Goal: Check status

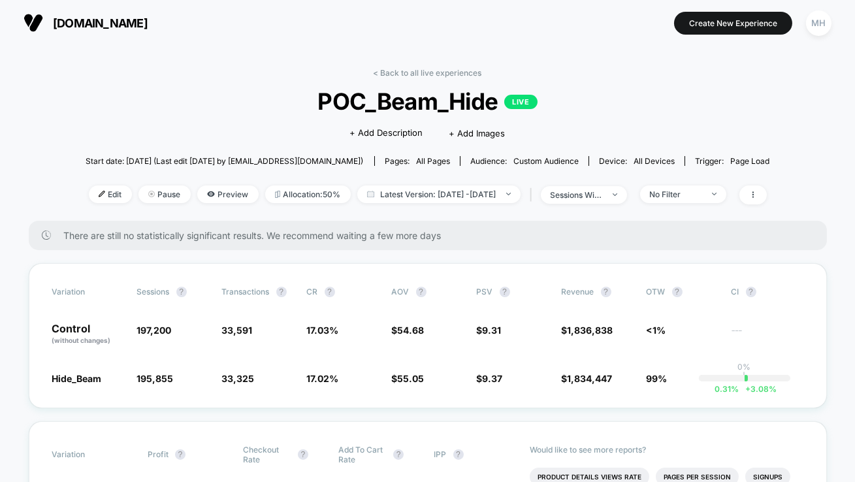
click at [481, 181] on div "< Back to all live experiences POC_Beam_Hide LIVE Click to edit experience deta…" at bounding box center [428, 144] width 685 height 153
click at [481, 184] on div "< Back to all live experiences POC_Beam_Hide LIVE Click to edit experience deta…" at bounding box center [428, 144] width 685 height 153
click at [481, 192] on span "Latest Version: [DATE] - [DATE]" at bounding box center [438, 195] width 163 height 18
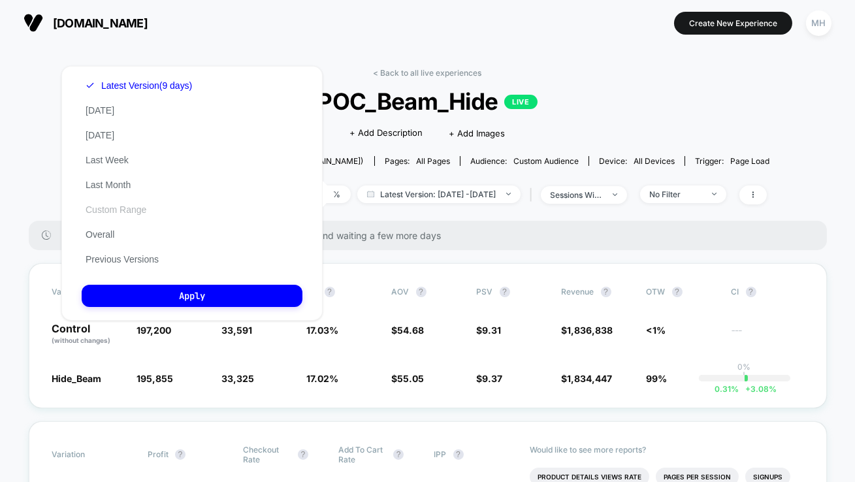
click at [124, 209] on button "Custom Range" at bounding box center [116, 210] width 69 height 12
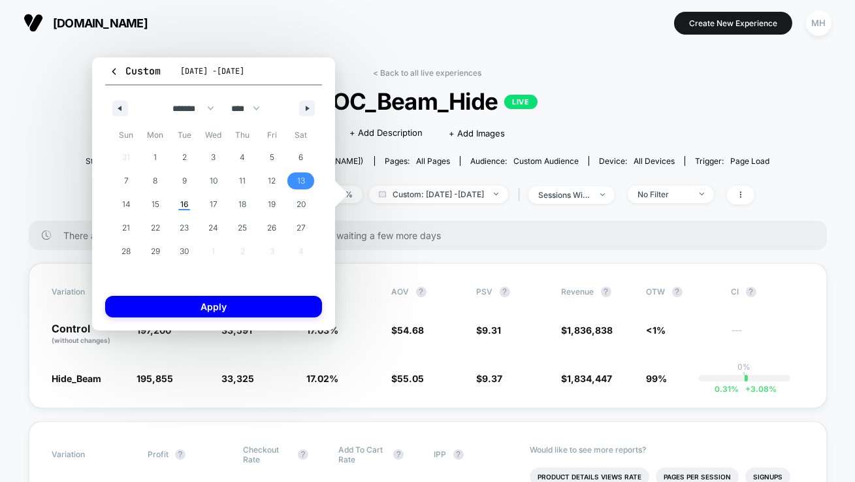
click at [300, 185] on span "13" at bounding box center [301, 181] width 8 height 24
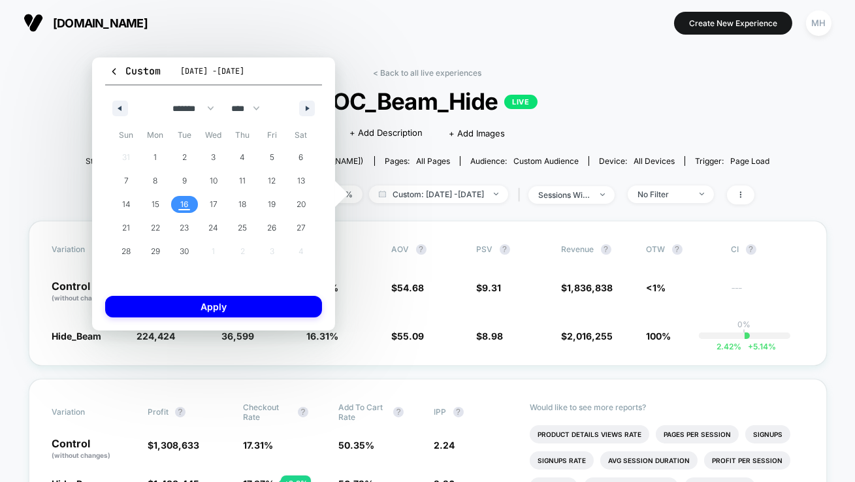
click at [191, 208] on span "16" at bounding box center [184, 204] width 29 height 17
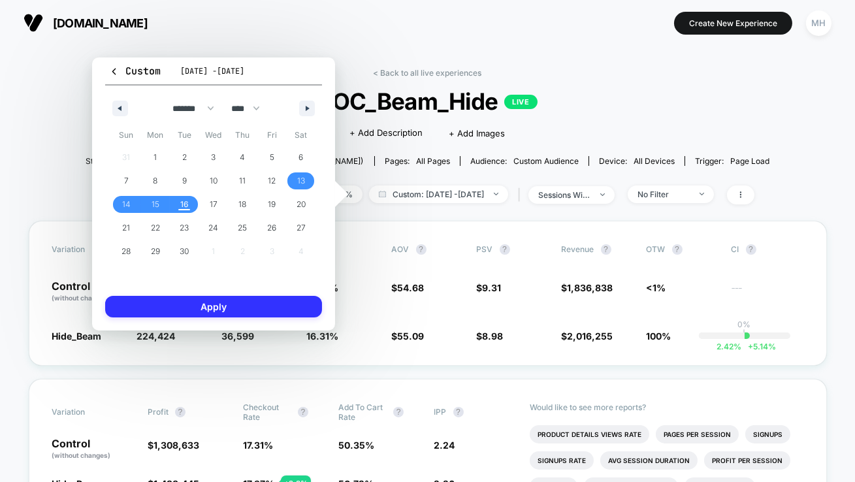
click at [211, 313] on button "Apply" at bounding box center [213, 307] width 217 height 22
